Goal: Information Seeking & Learning: Learn about a topic

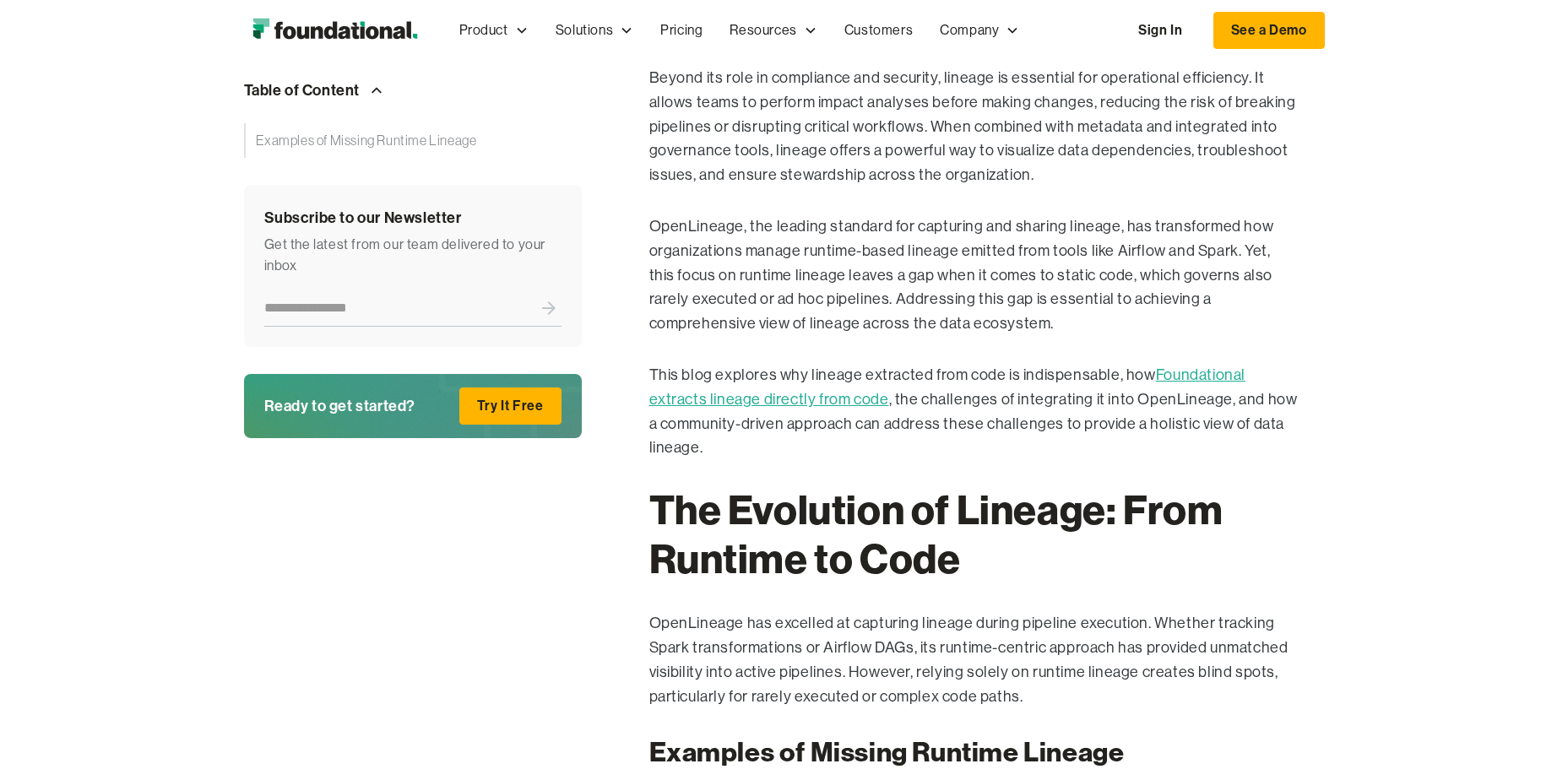
scroll to position [1463, 0]
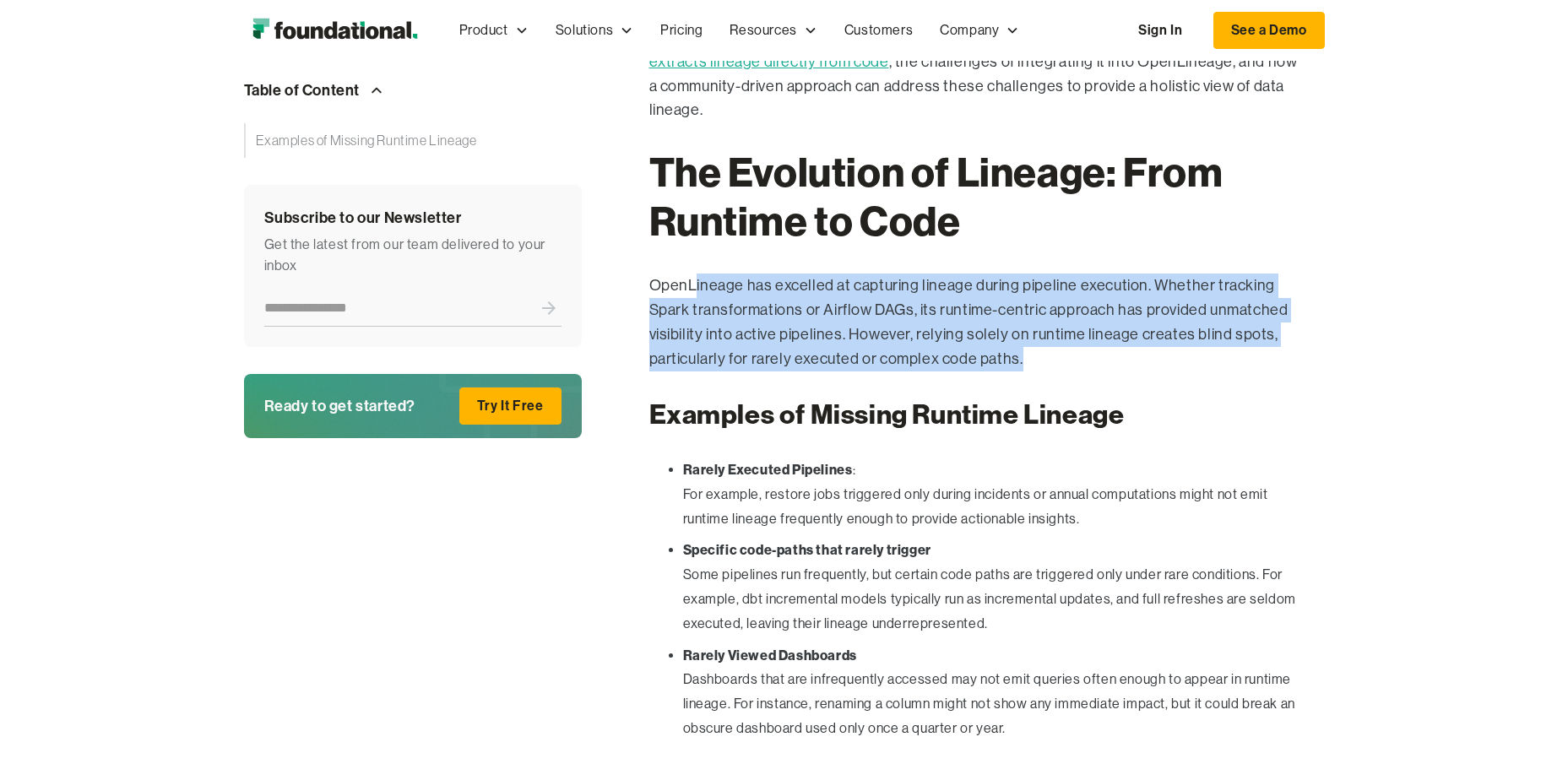
drag, startPoint x: 695, startPoint y: 284, endPoint x: 1111, endPoint y: 363, distance: 423.4
click at [1111, 363] on p "OpenLineage has excelled at capturing lineage during pipeline execution. Whethe…" at bounding box center [973, 322] width 649 height 97
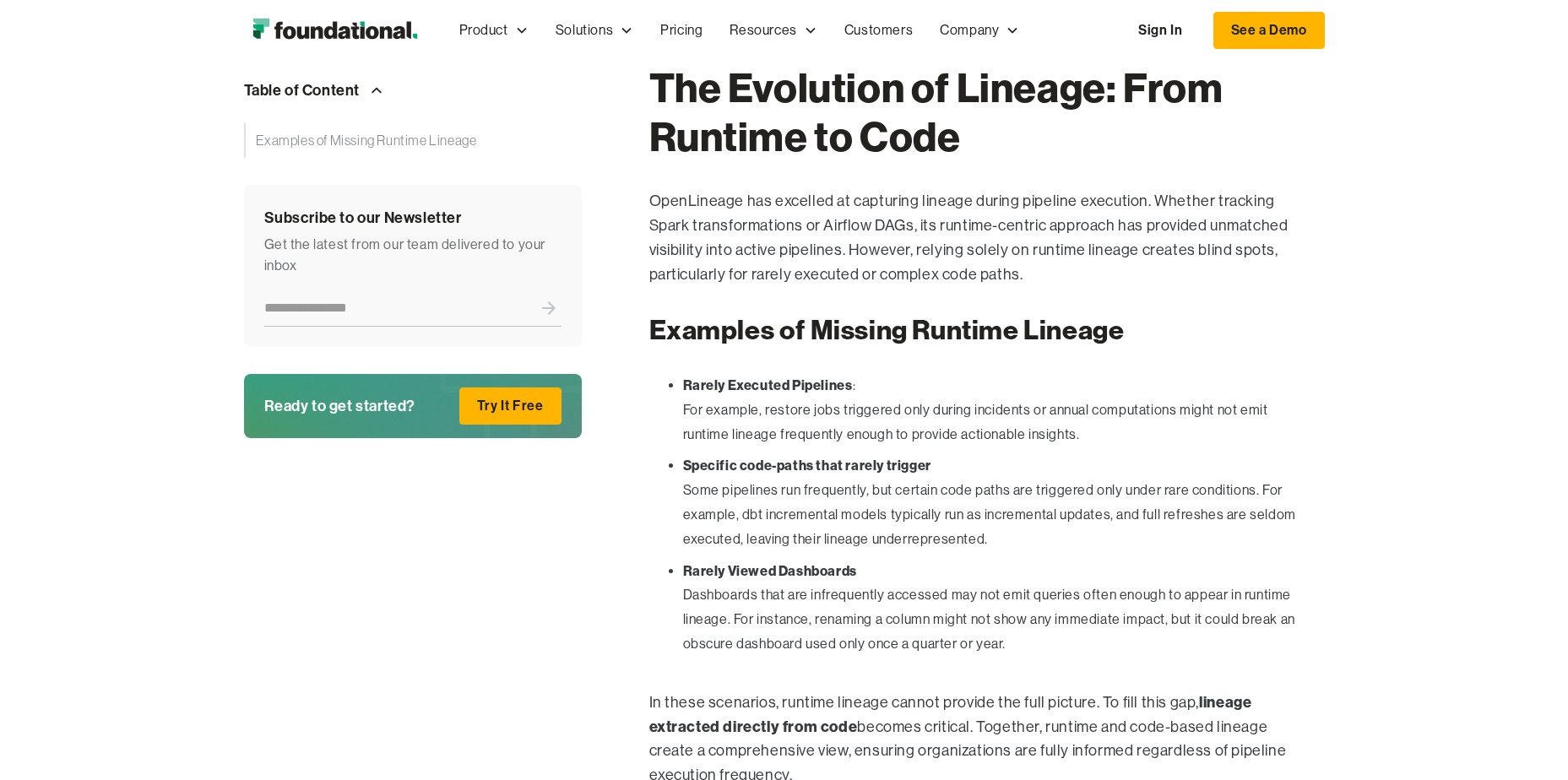
scroll to position [1632, 0]
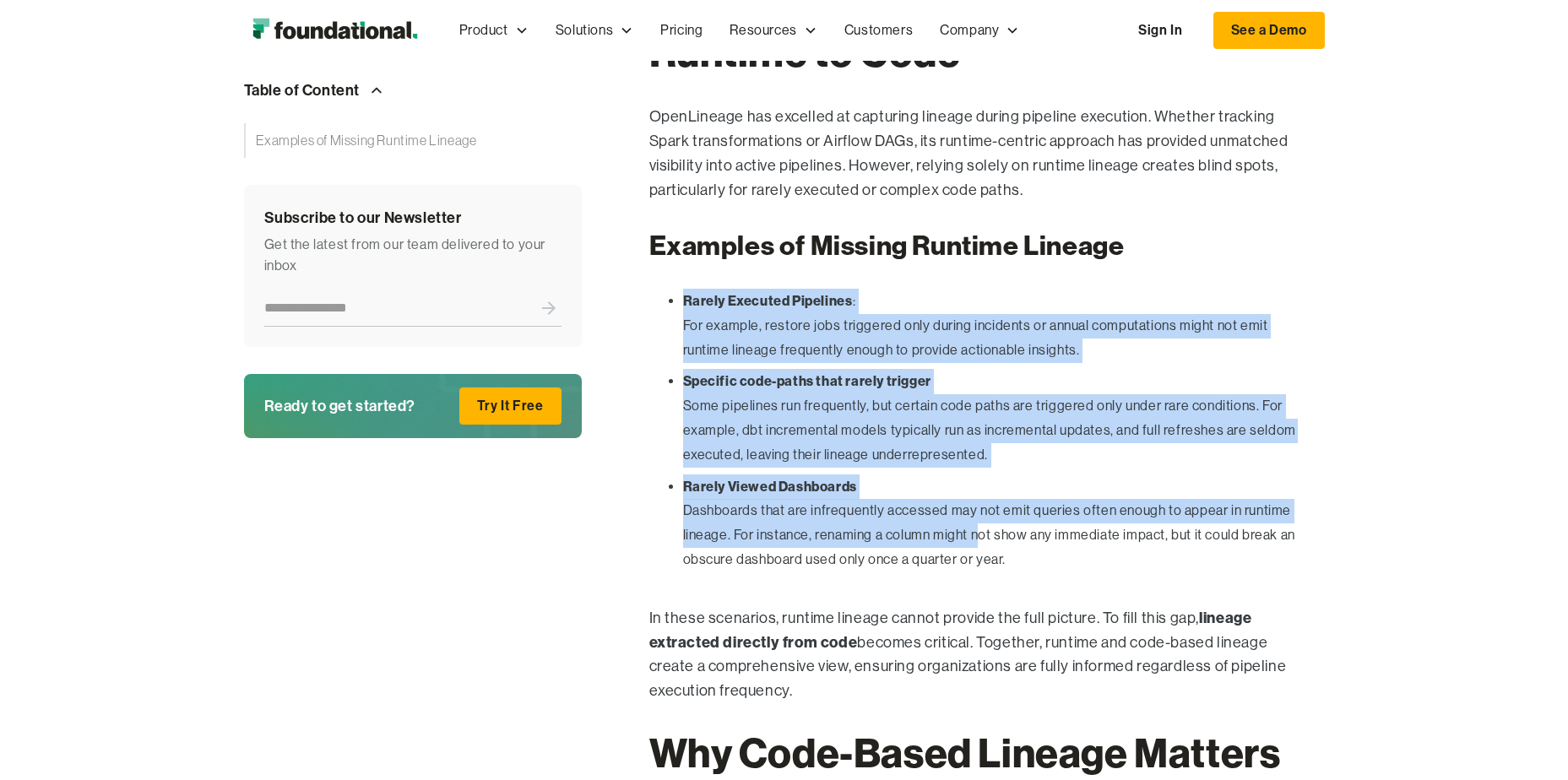
drag, startPoint x: 681, startPoint y: 298, endPoint x: 977, endPoint y: 538, distance: 381.1
click at [977, 538] on ul "Rarely Executed Pipelines : For example, restore jobs triggered only during inc…" at bounding box center [973, 434] width 649 height 291
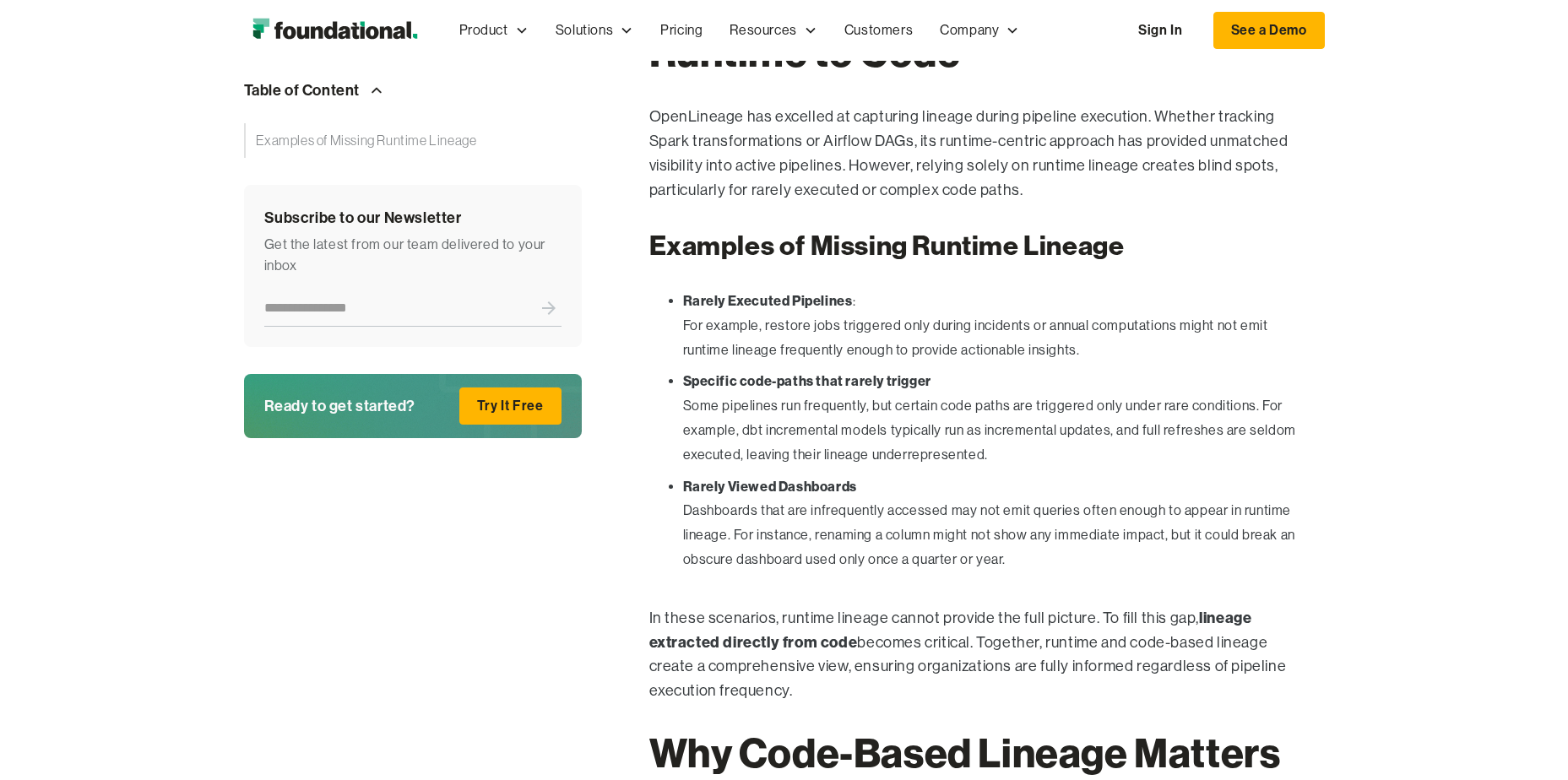
drag, startPoint x: 977, startPoint y: 538, endPoint x: 838, endPoint y: 598, distance: 151.4
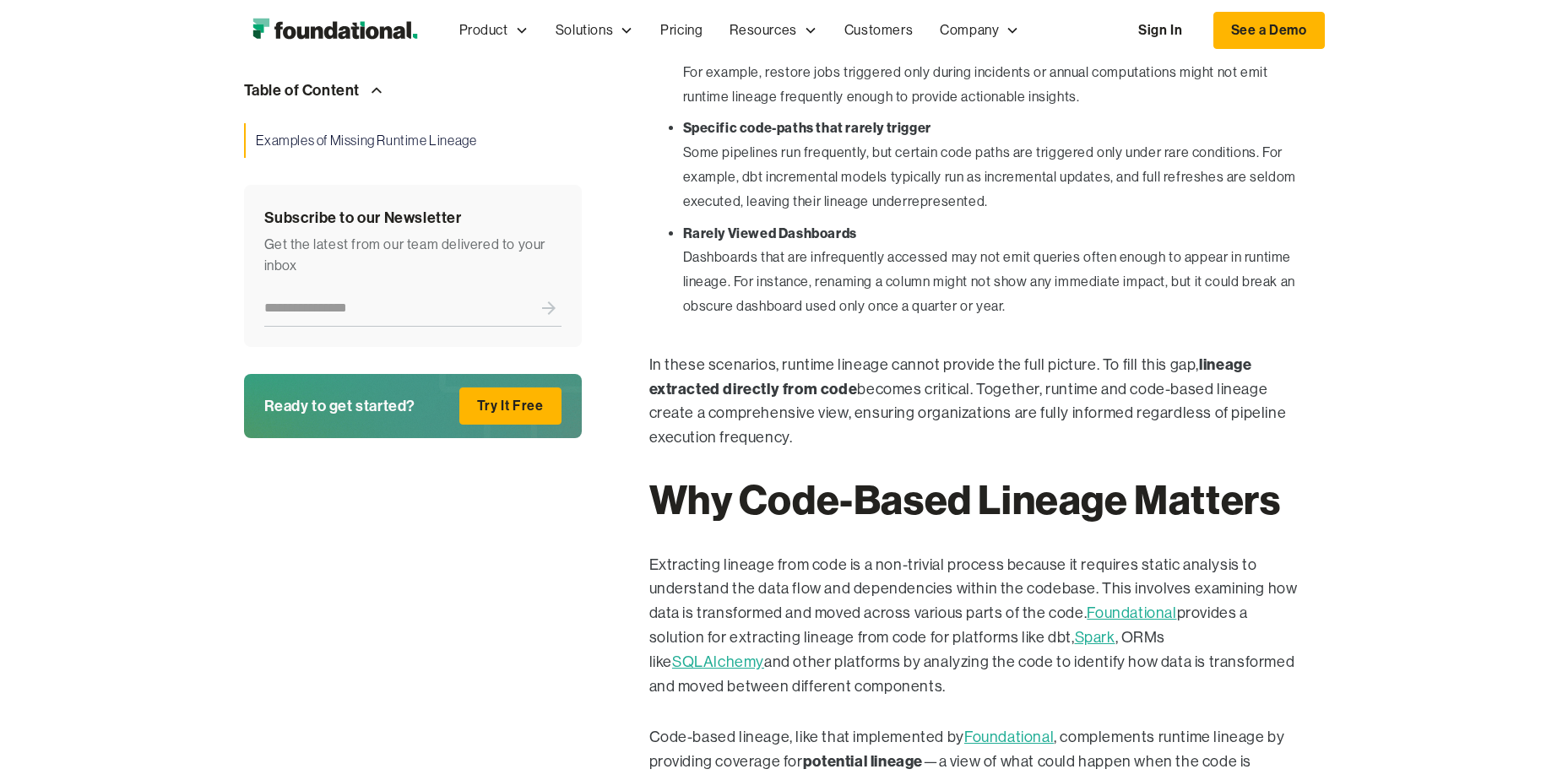
scroll to position [2138, 0]
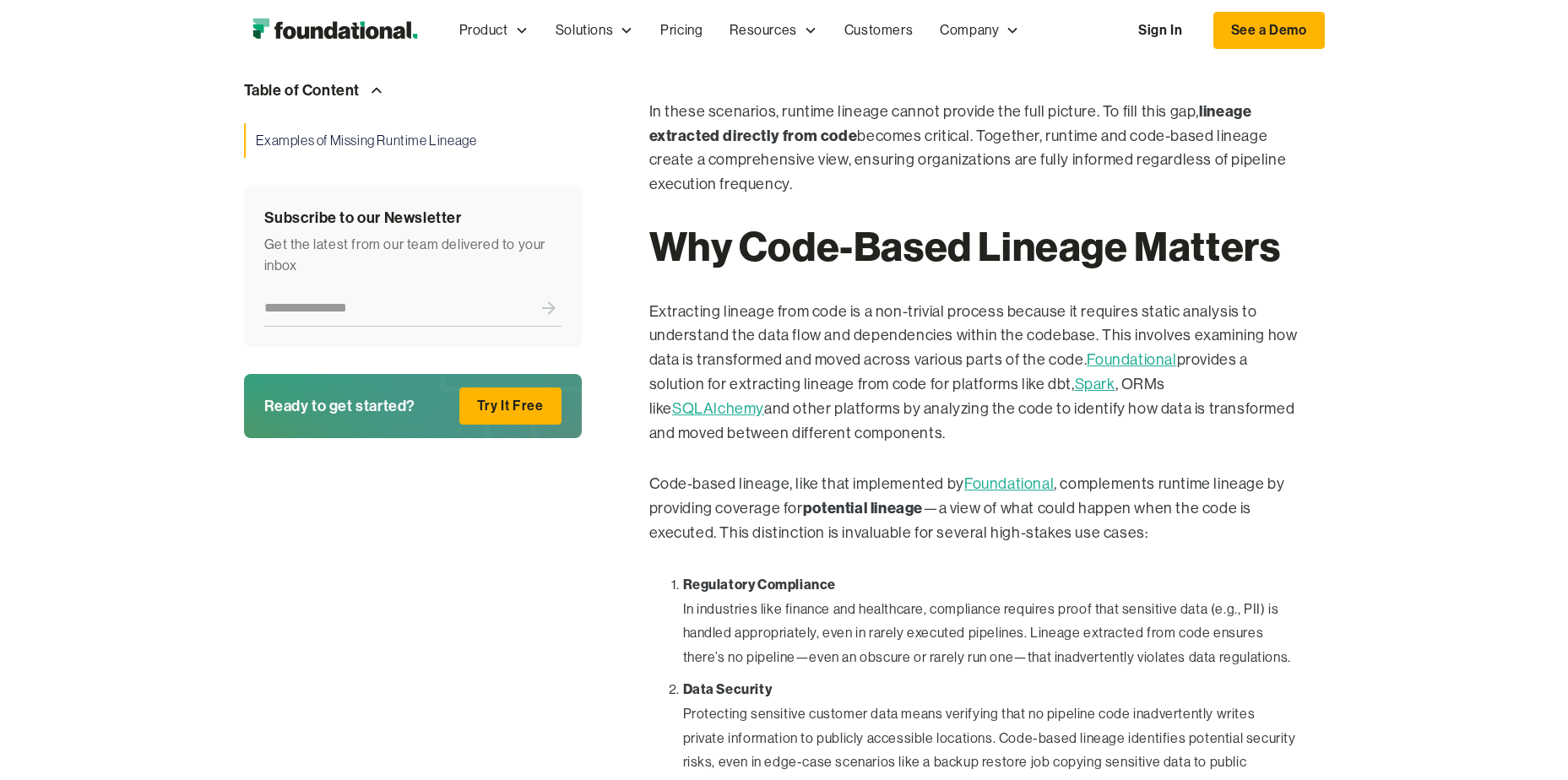
drag, startPoint x: 652, startPoint y: 242, endPoint x: 970, endPoint y: 435, distance: 372.0
click at [970, 435] on div "[Note: This post also appeared in the OpenLineage blog ] Data lineage is the co…" at bounding box center [973, 706] width 649 height 3755
click at [737, 358] on p "Extracting lineage from code is a non-trivial process because it requires stati…" at bounding box center [973, 372] width 649 height 146
drag, startPoint x: 752, startPoint y: 331, endPoint x: 988, endPoint y: 442, distance: 260.8
click at [988, 442] on p "Extracting lineage from code is a non-trivial process because it requires stati…" at bounding box center [973, 372] width 649 height 146
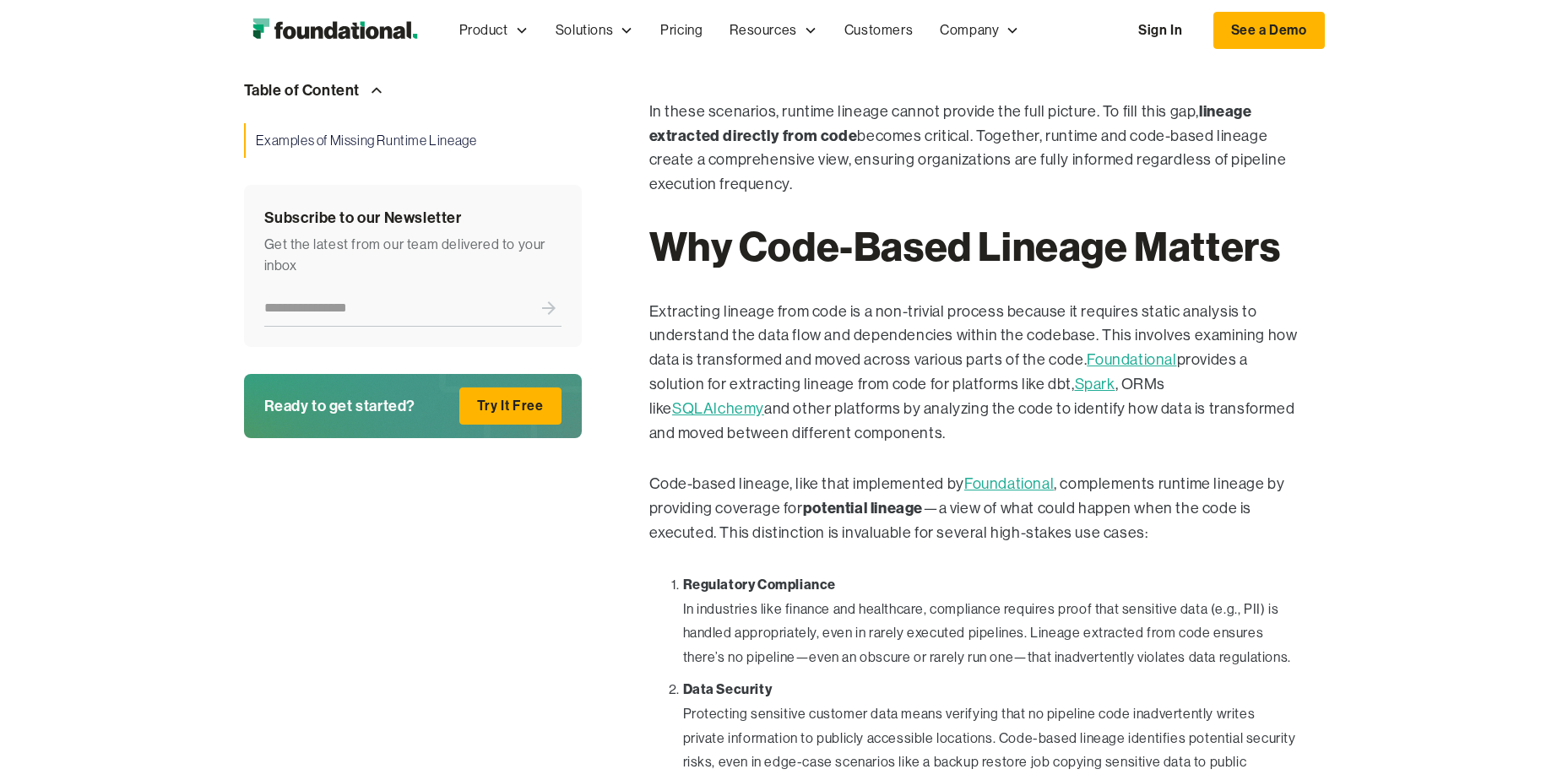
click at [1440, 359] on div "Table of Content Examples of Missing Runtime Lineage This is also a heading Thi…" at bounding box center [784, 656] width 1568 height 4504
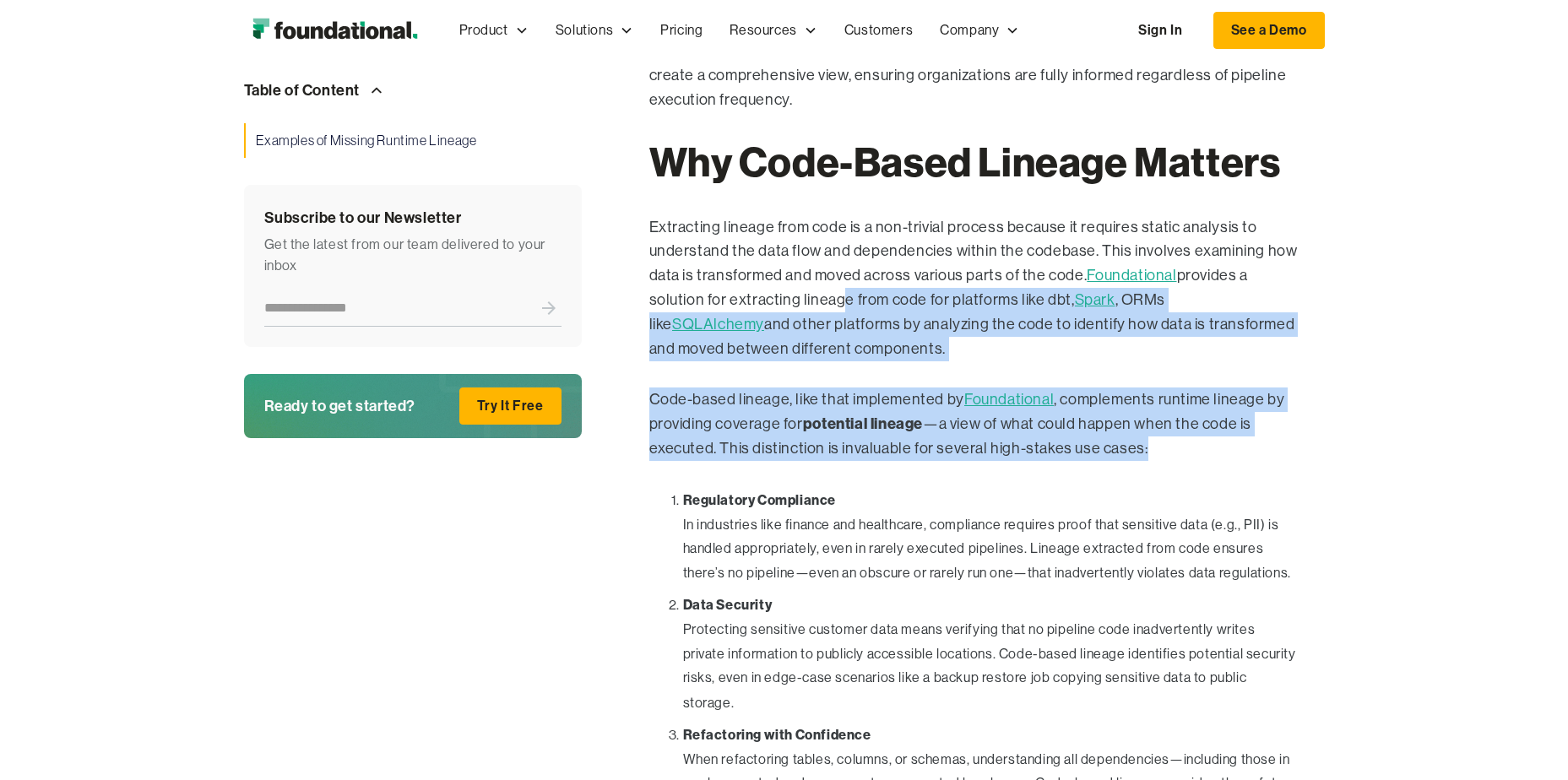
drag, startPoint x: 850, startPoint y: 295, endPoint x: 1312, endPoint y: 449, distance: 487.0
click at [1312, 449] on div "Table of Content Examples of Missing Runtime Lineage This is also a heading Thi…" at bounding box center [784, 571] width 1081 height 4369
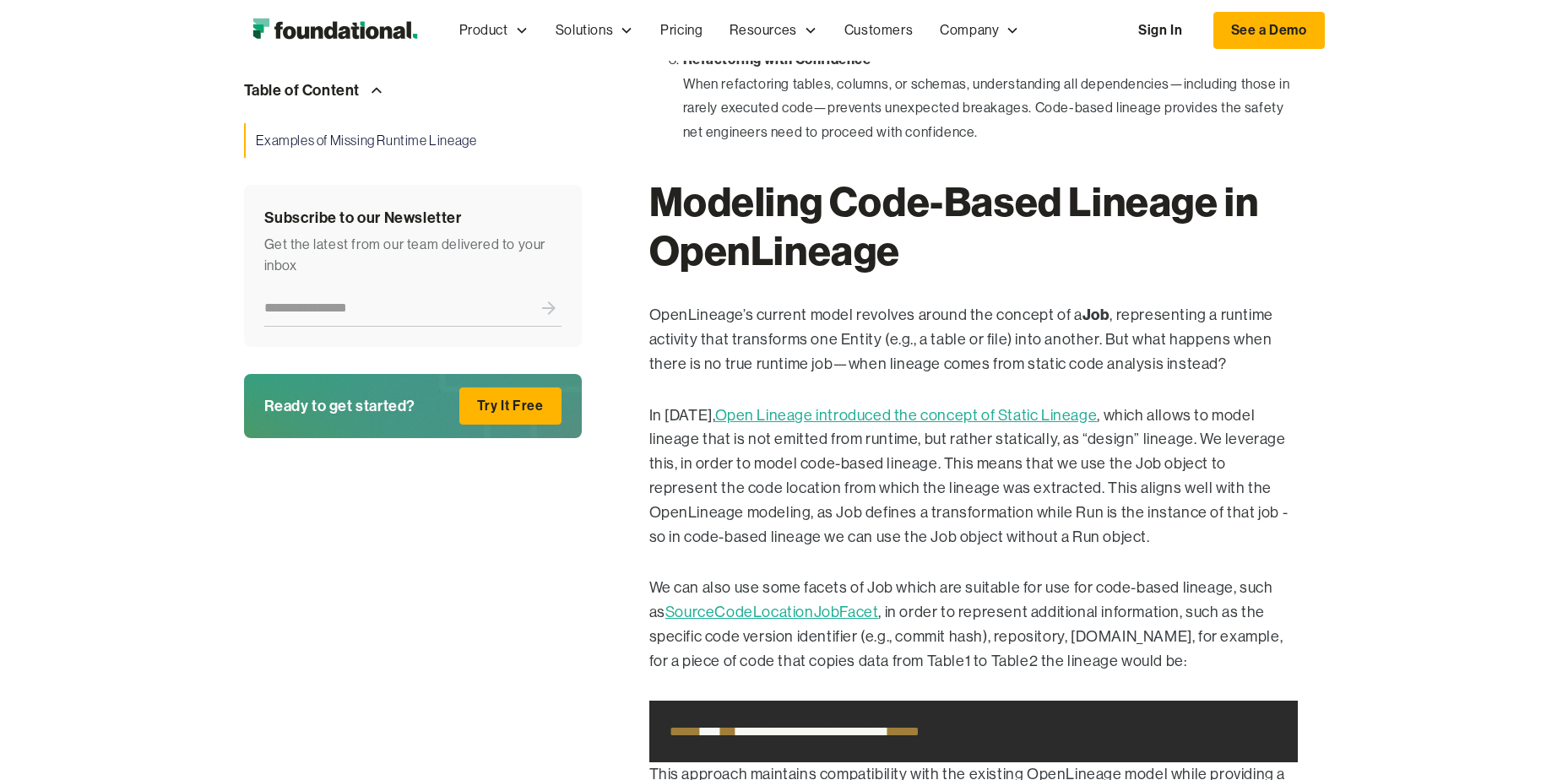
scroll to position [2982, 0]
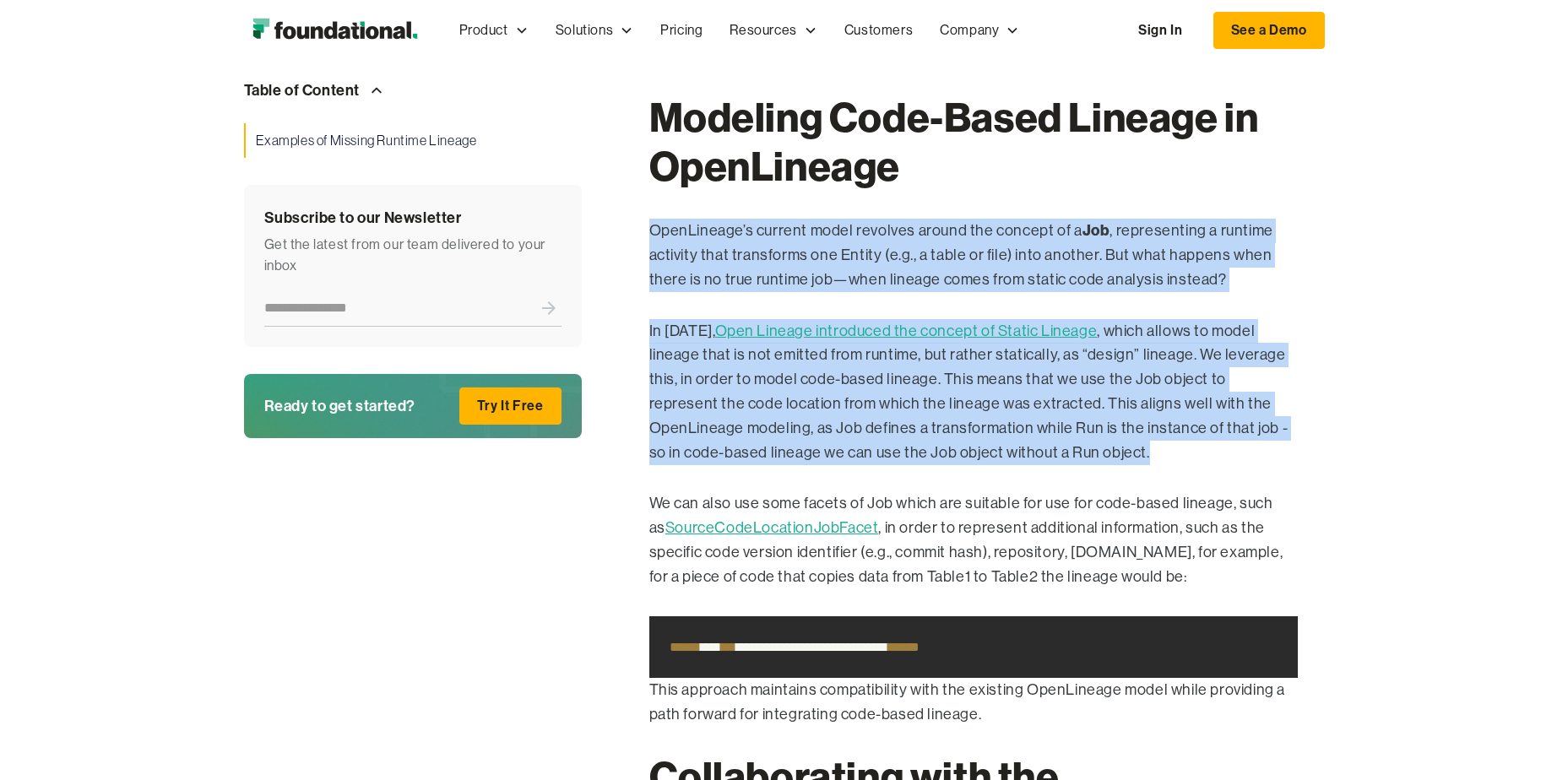
drag, startPoint x: 687, startPoint y: 203, endPoint x: 1338, endPoint y: 431, distance: 689.8
click at [894, 398] on p "In [DATE], Open Lineage introduced the concept of Static Lineage , which allows…" at bounding box center [973, 392] width 649 height 146
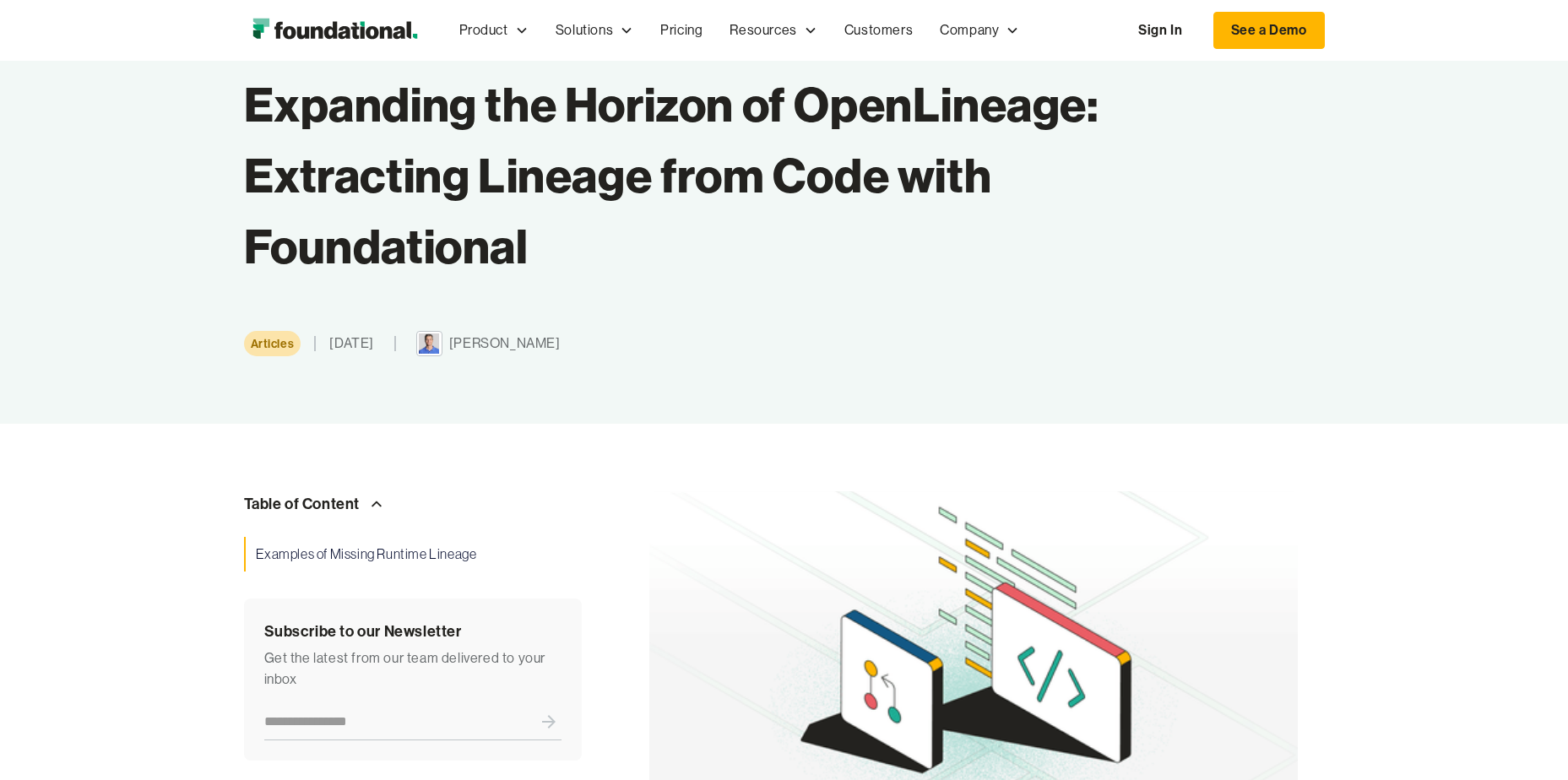
scroll to position [0, 0]
